Goal: Transaction & Acquisition: Obtain resource

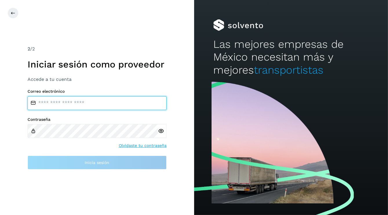
type input "**********"
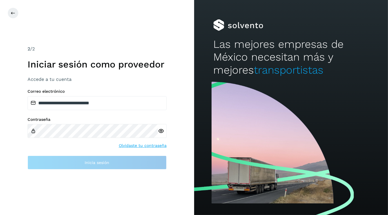
click at [102, 198] on div "**********" at bounding box center [97, 107] width 194 height 215
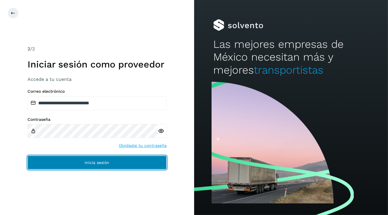
click at [90, 161] on span "Inicia sesión" at bounding box center [97, 162] width 25 height 4
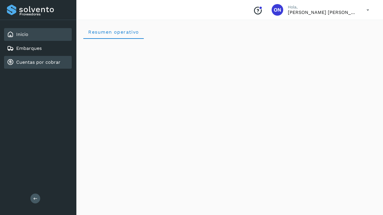
click at [38, 63] on link "Cuentas por cobrar" at bounding box center [38, 62] width 44 height 6
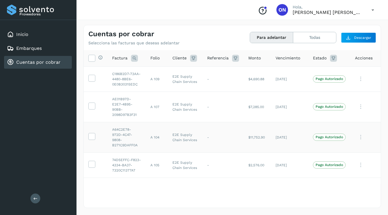
scroll to position [29, 0]
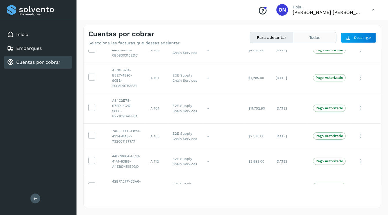
click at [316, 36] on button "Todas" at bounding box center [314, 37] width 43 height 11
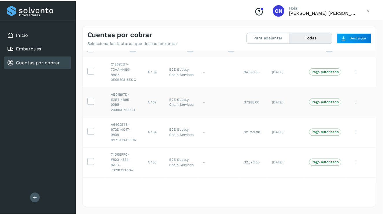
scroll to position [0, 0]
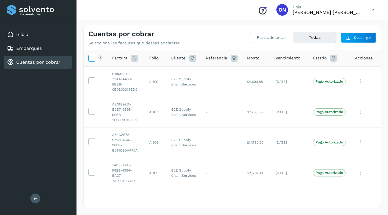
click at [90, 59] on icon at bounding box center [92, 58] width 6 height 6
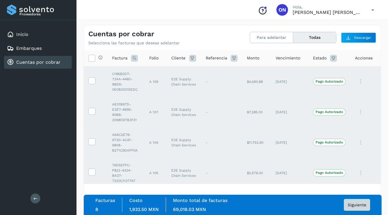
click at [359, 204] on span "Siguiente" at bounding box center [356, 205] width 19 height 4
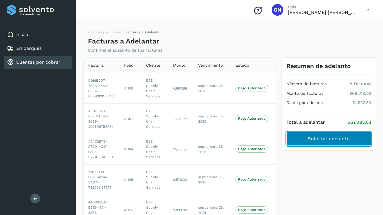
click at [325, 141] on span "Solicitar adelanto" at bounding box center [329, 138] width 42 height 6
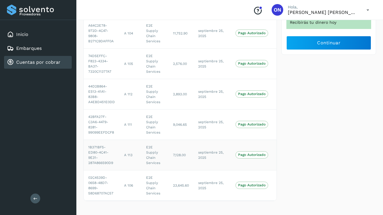
scroll to position [90, 0]
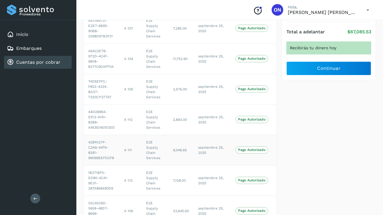
click at [173, 153] on td "9,046.65" at bounding box center [180, 150] width 25 height 30
